Goal: Communication & Community: Answer question/provide support

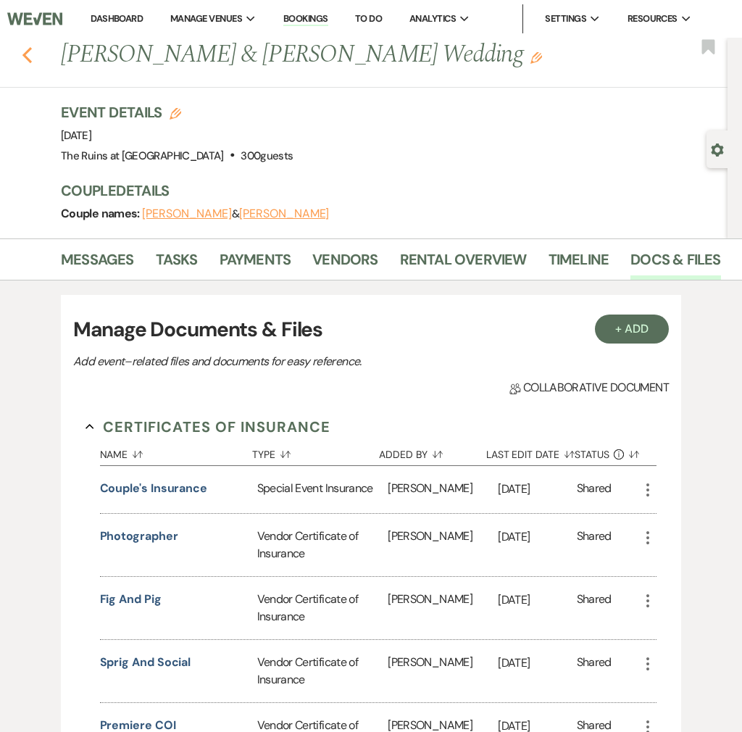
click at [22, 49] on icon "Previous" at bounding box center [27, 54] width 11 height 17
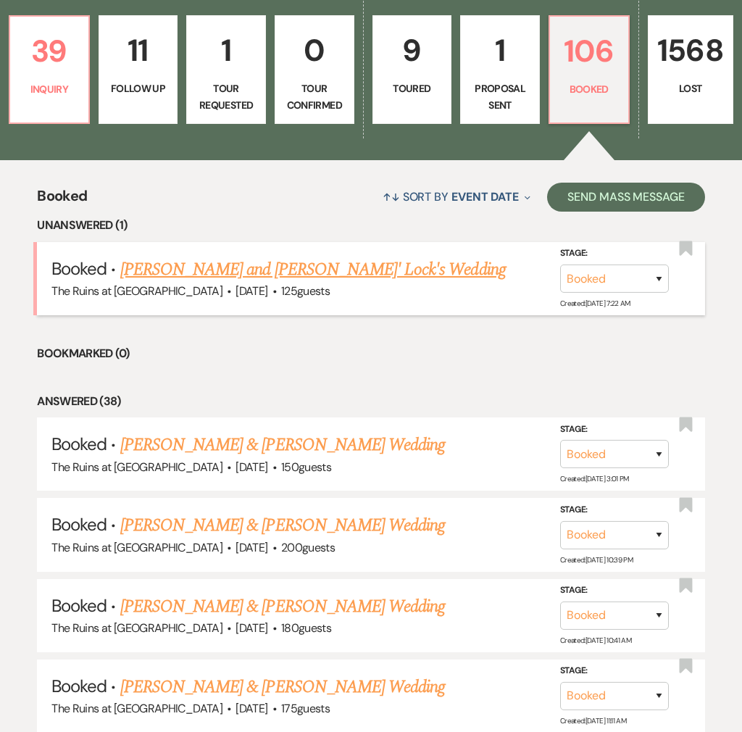
click at [301, 256] on link "[PERSON_NAME] and [PERSON_NAME]' Lock's Wedding" at bounding box center [312, 269] width 385 height 26
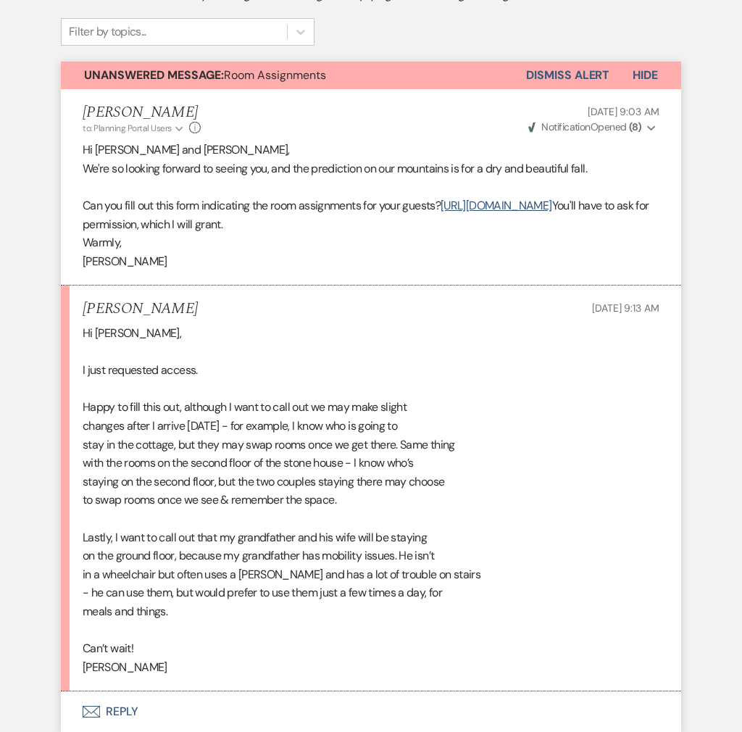
scroll to position [482, 0]
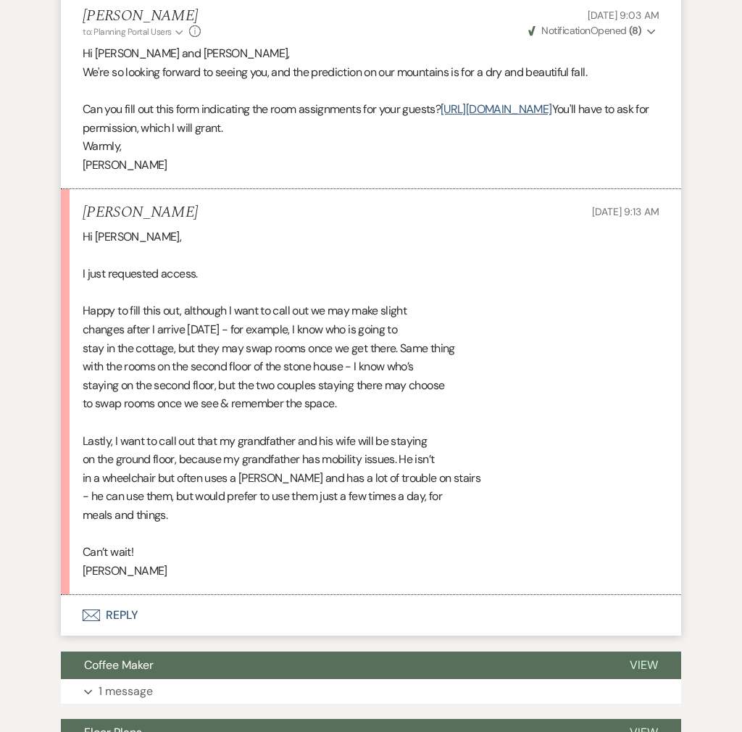
click at [122, 595] on button "Envelope Reply" at bounding box center [371, 615] width 620 height 41
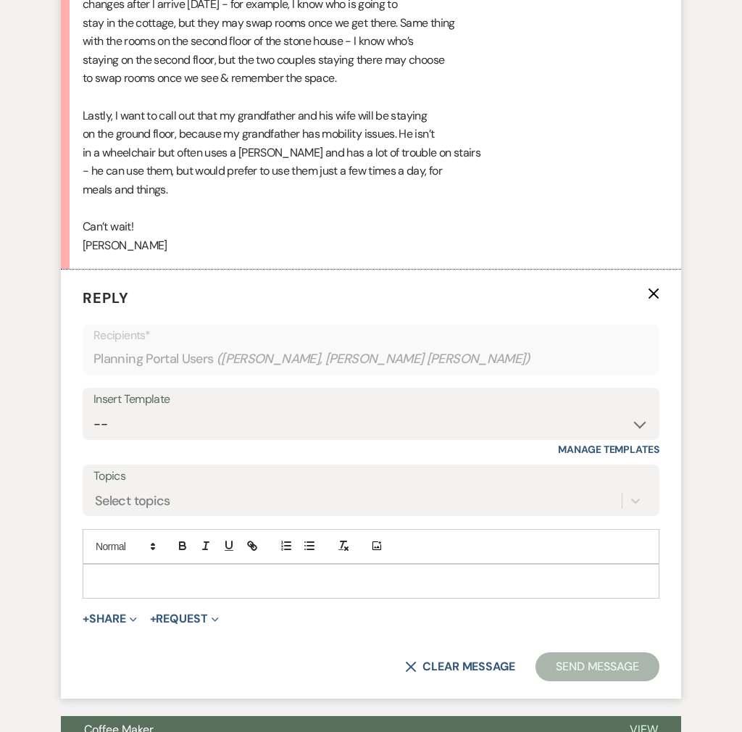
scroll to position [826, 0]
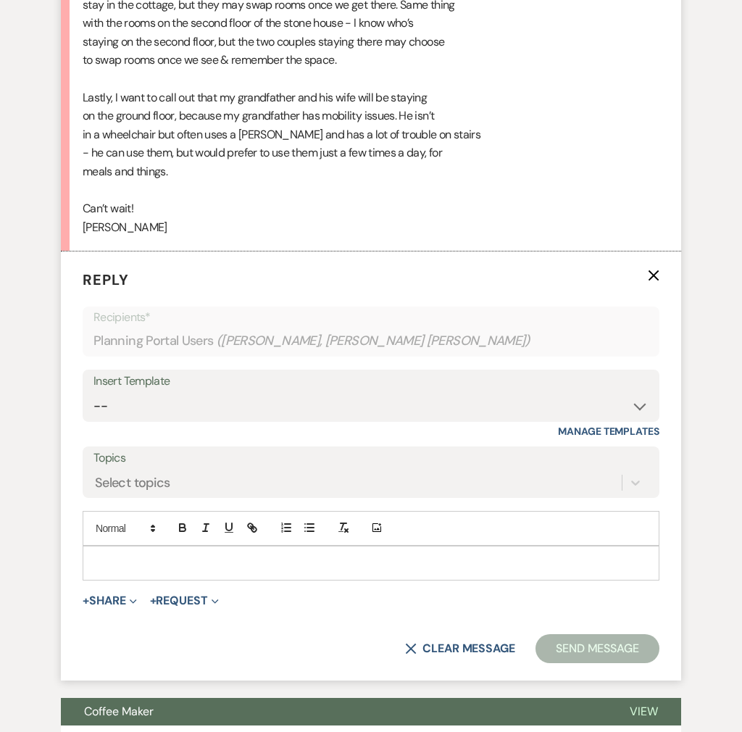
click at [209, 555] on p at bounding box center [370, 563] width 553 height 16
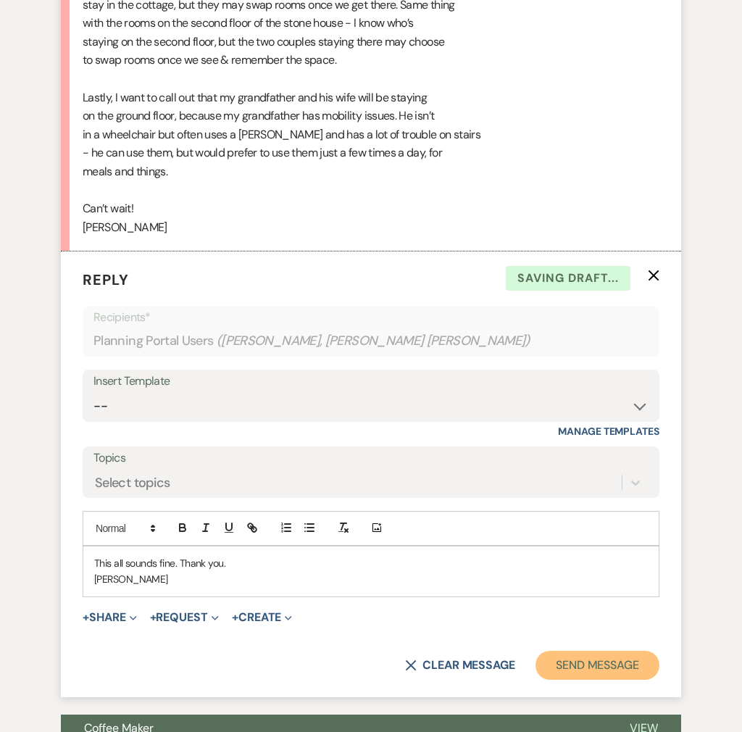
click at [616, 650] on button "Send Message" at bounding box center [597, 664] width 124 height 29
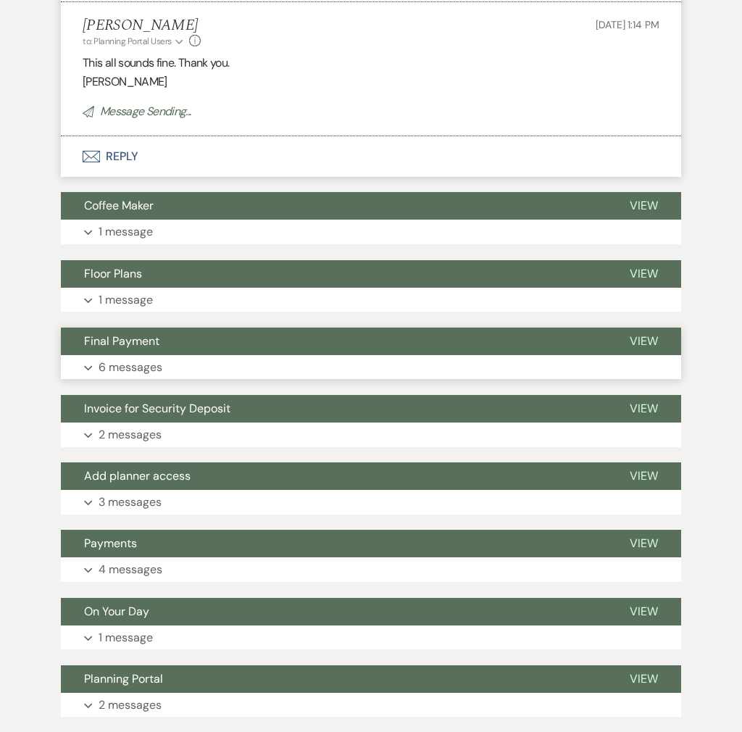
scroll to position [1116, 0]
